Goal: Task Accomplishment & Management: Manage account settings

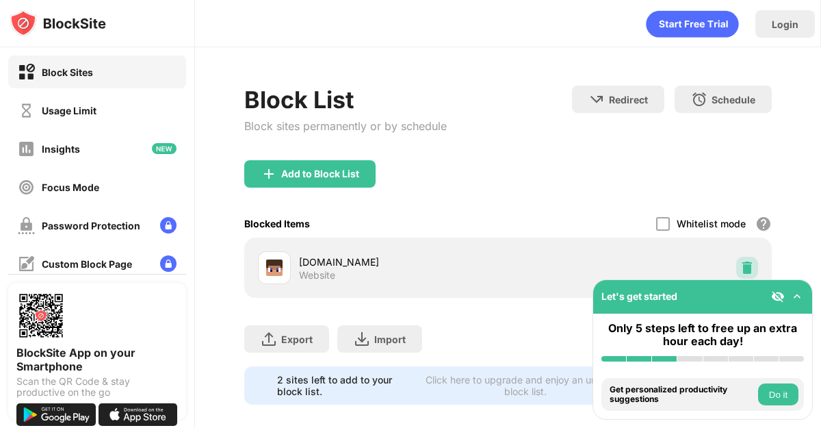
click at [745, 262] on img at bounding box center [748, 268] width 14 height 14
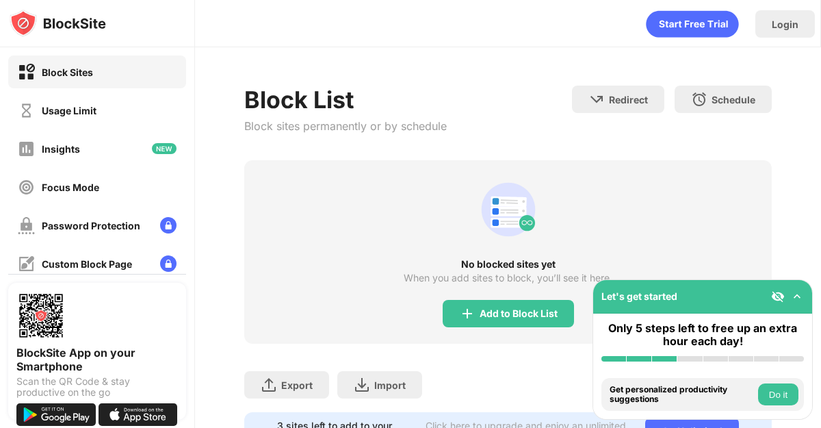
click at [798, 296] on img at bounding box center [797, 296] width 14 height 14
